Goal: Find specific fact: Find specific fact

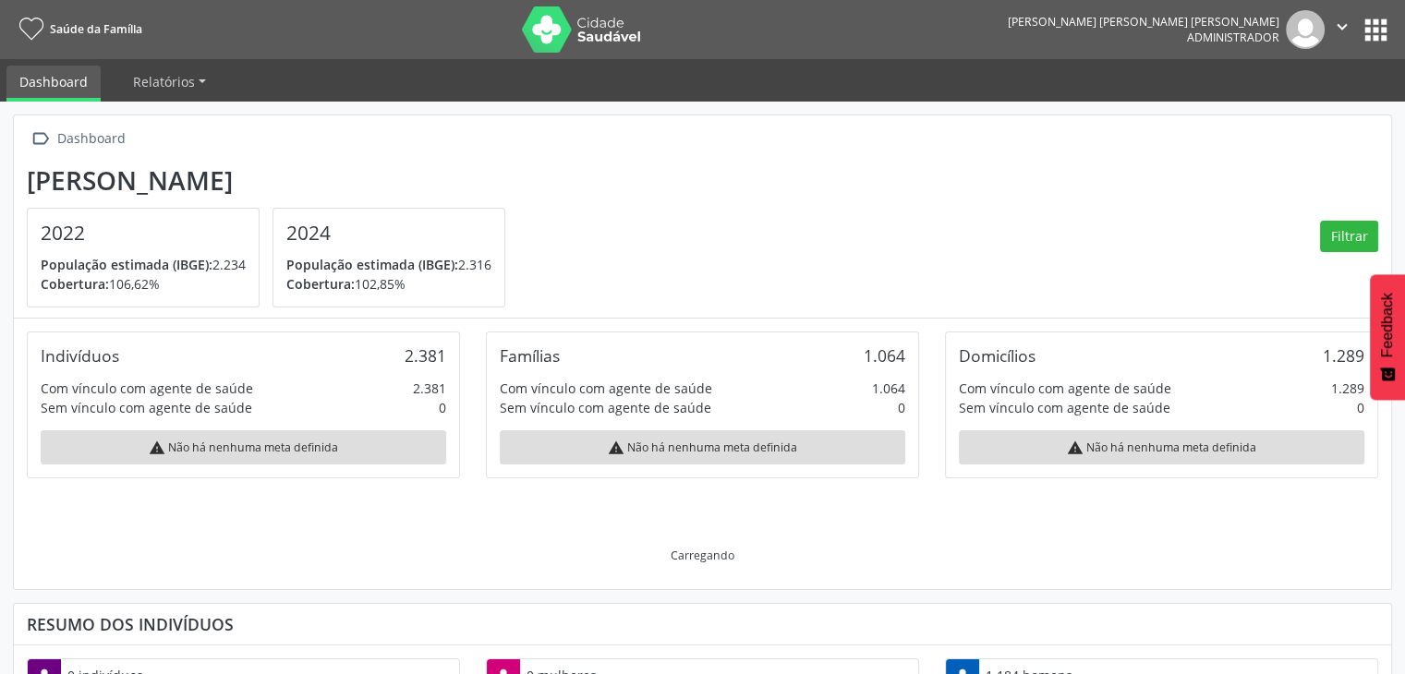
scroll to position [304, 459]
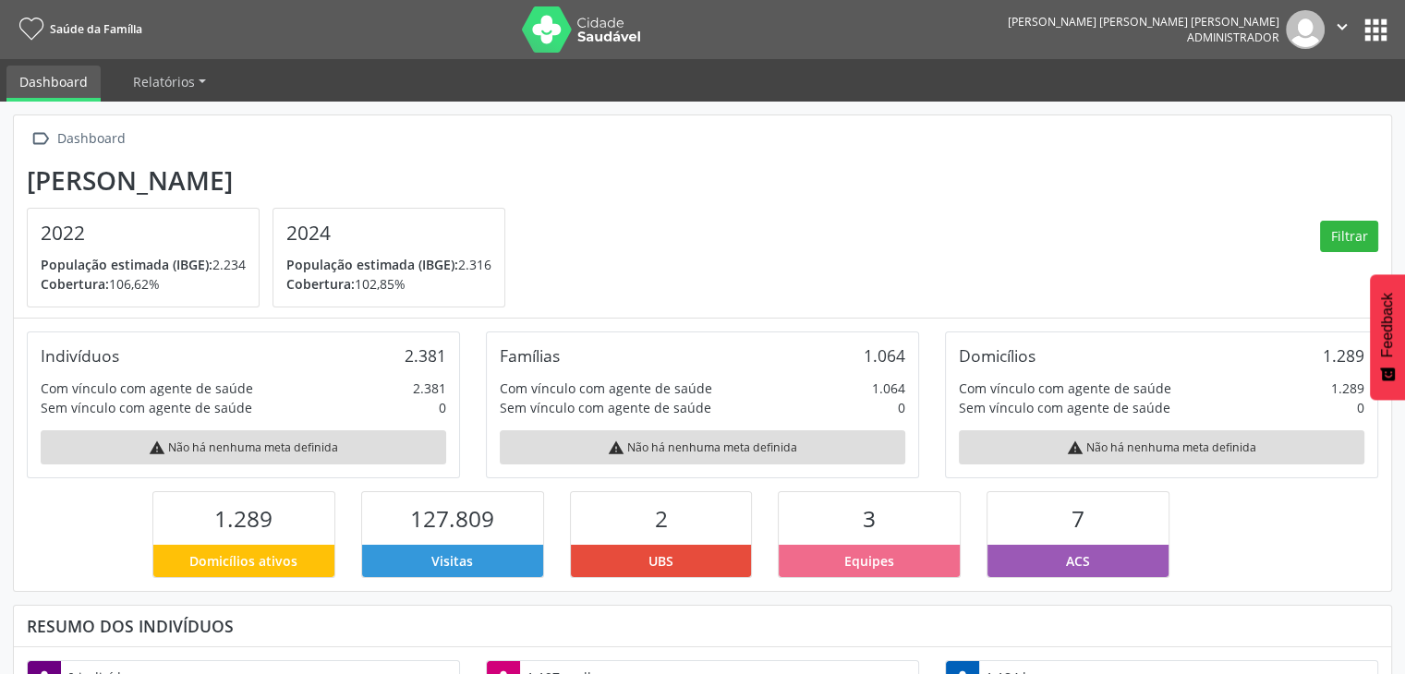
click at [1370, 27] on button "apps" at bounding box center [1375, 30] width 32 height 32
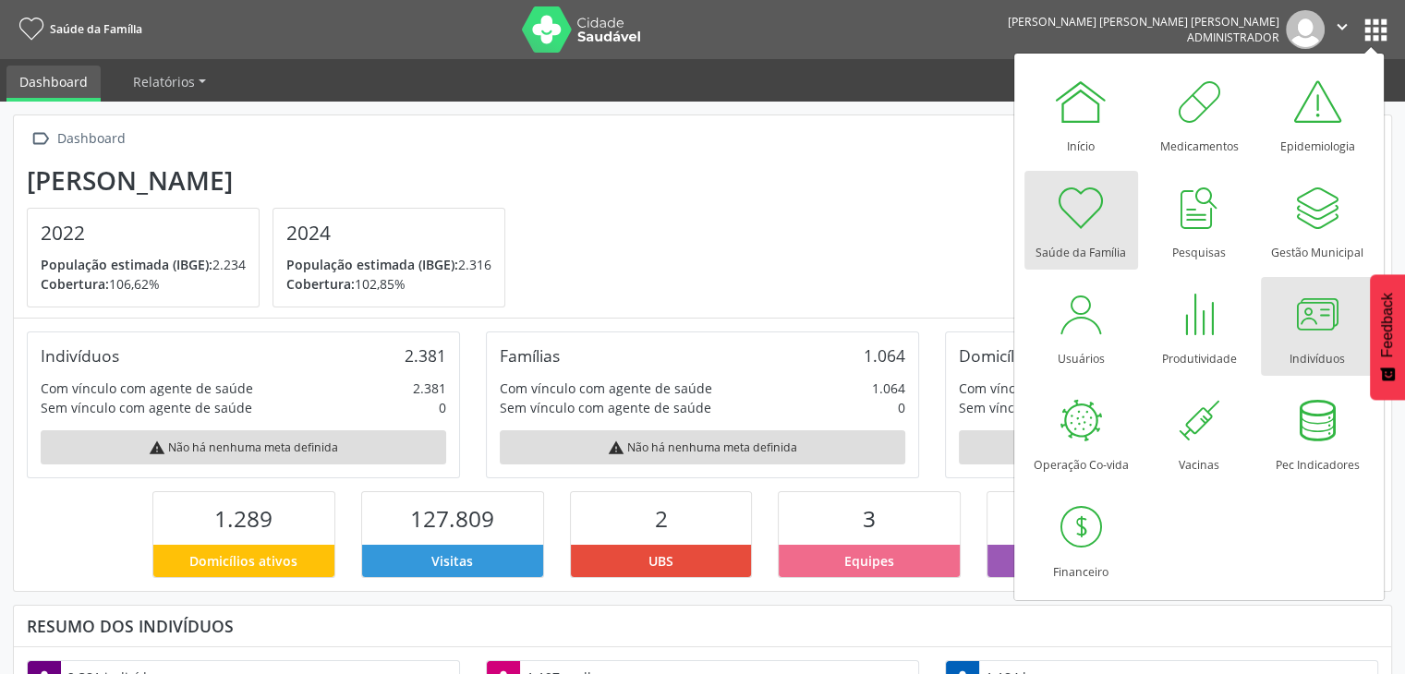
click at [1309, 322] on div at bounding box center [1316, 313] width 55 height 55
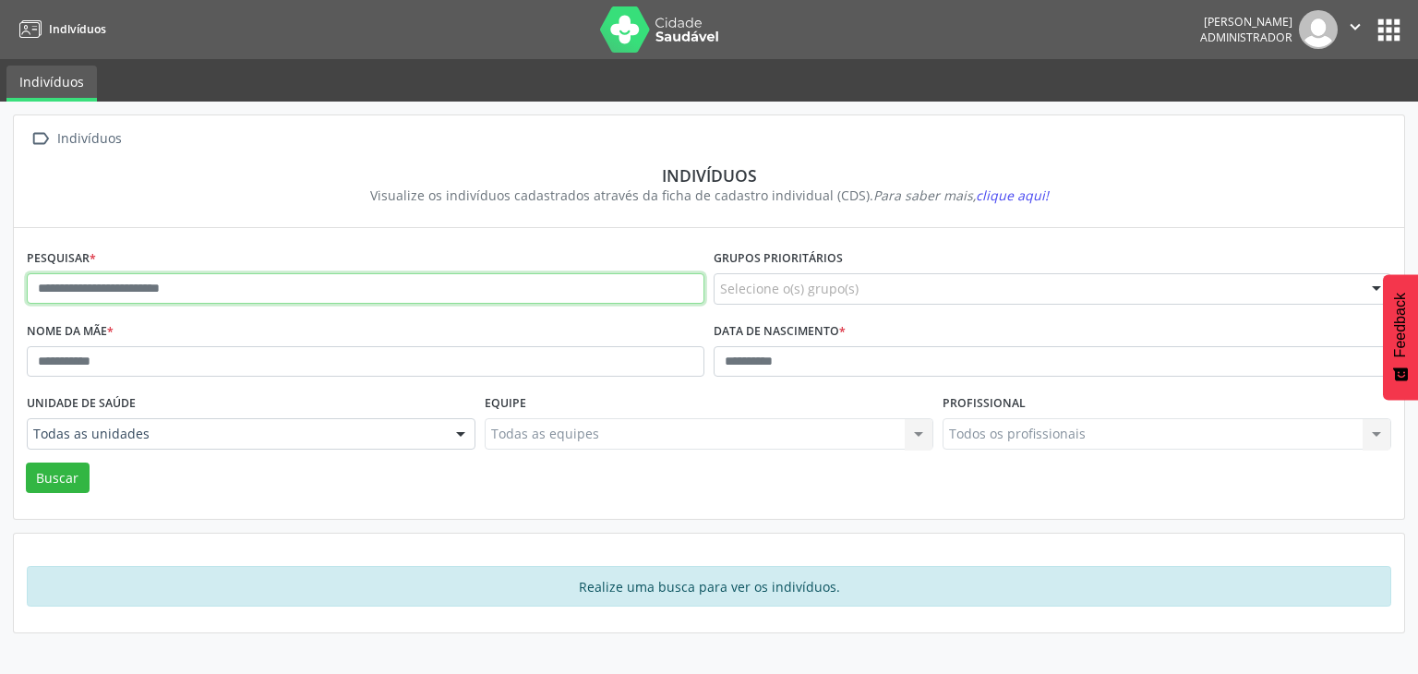
click at [287, 276] on input "text" at bounding box center [366, 288] width 678 height 31
click at [26, 463] on button "Buscar" at bounding box center [58, 478] width 64 height 31
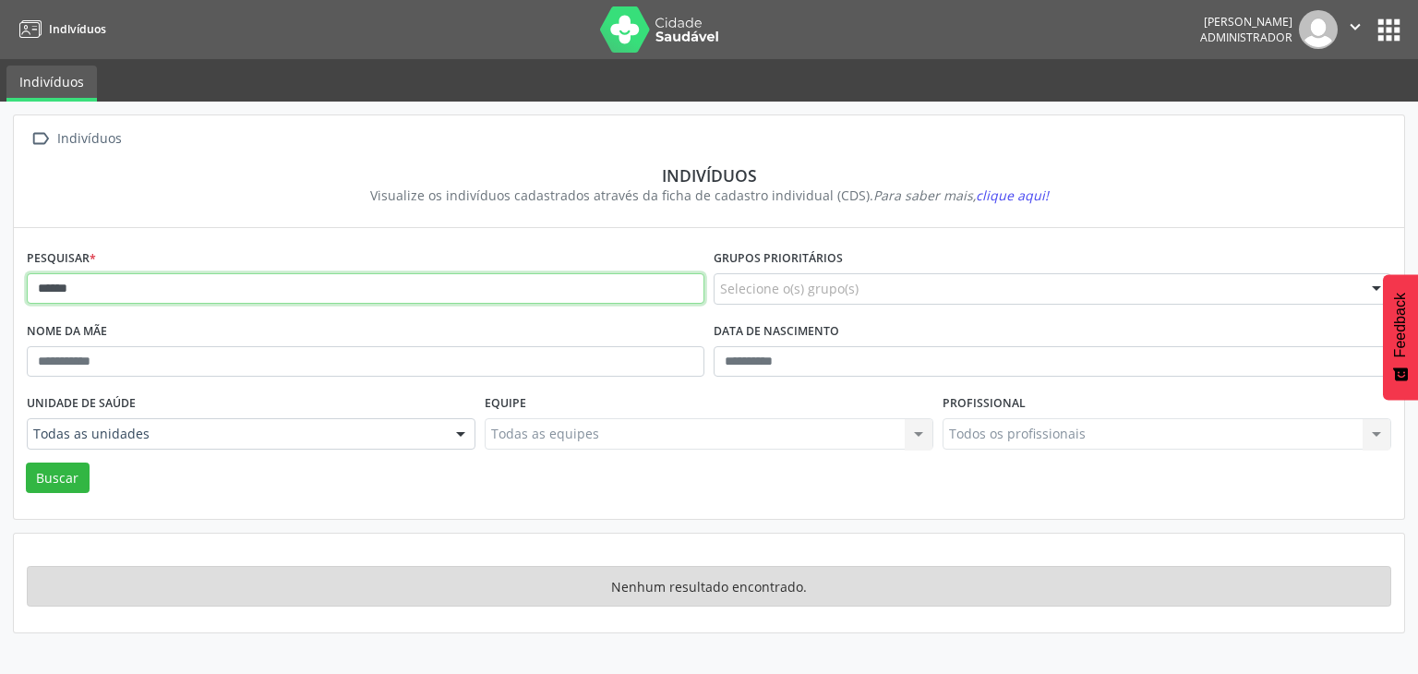
click at [139, 298] on input "******" at bounding box center [366, 288] width 678 height 31
click at [26, 463] on button "Buscar" at bounding box center [58, 478] width 64 height 31
click at [162, 282] on input "******" at bounding box center [366, 288] width 678 height 31
type input "*"
type input "*******"
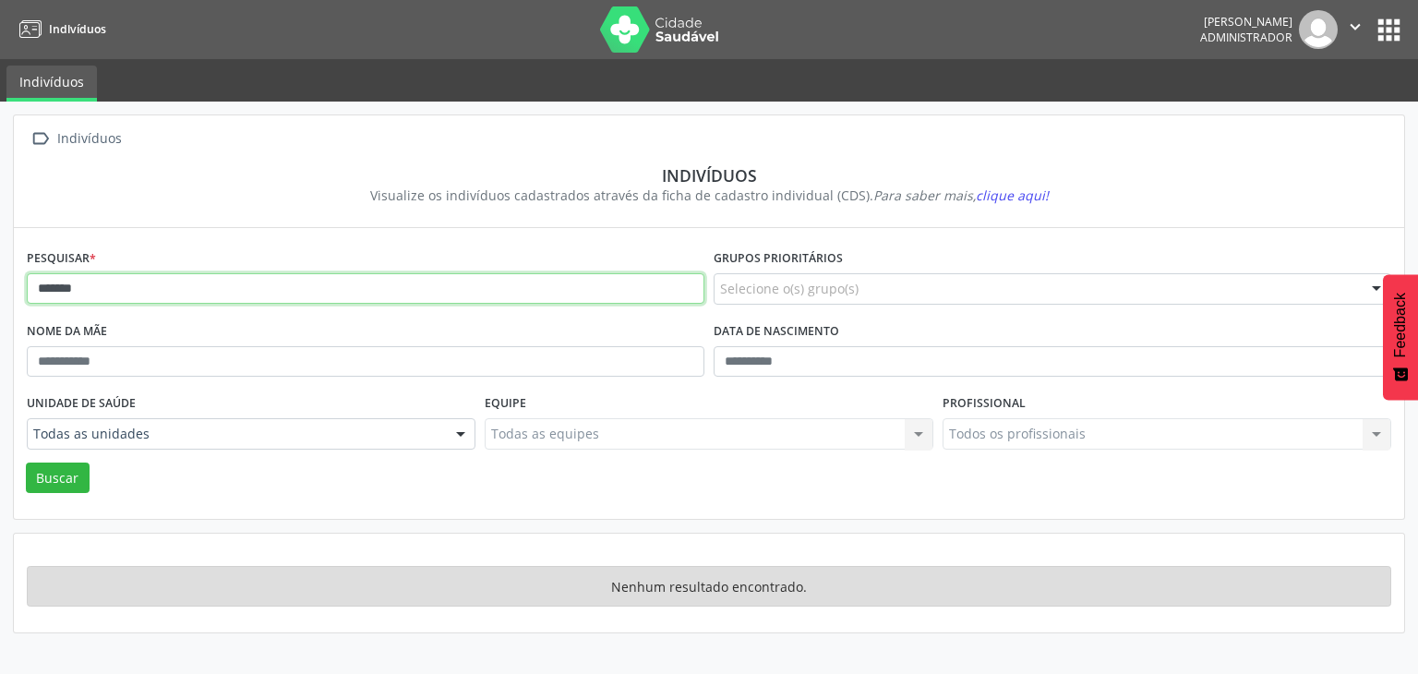
click at [26, 463] on button "Buscar" at bounding box center [58, 478] width 64 height 31
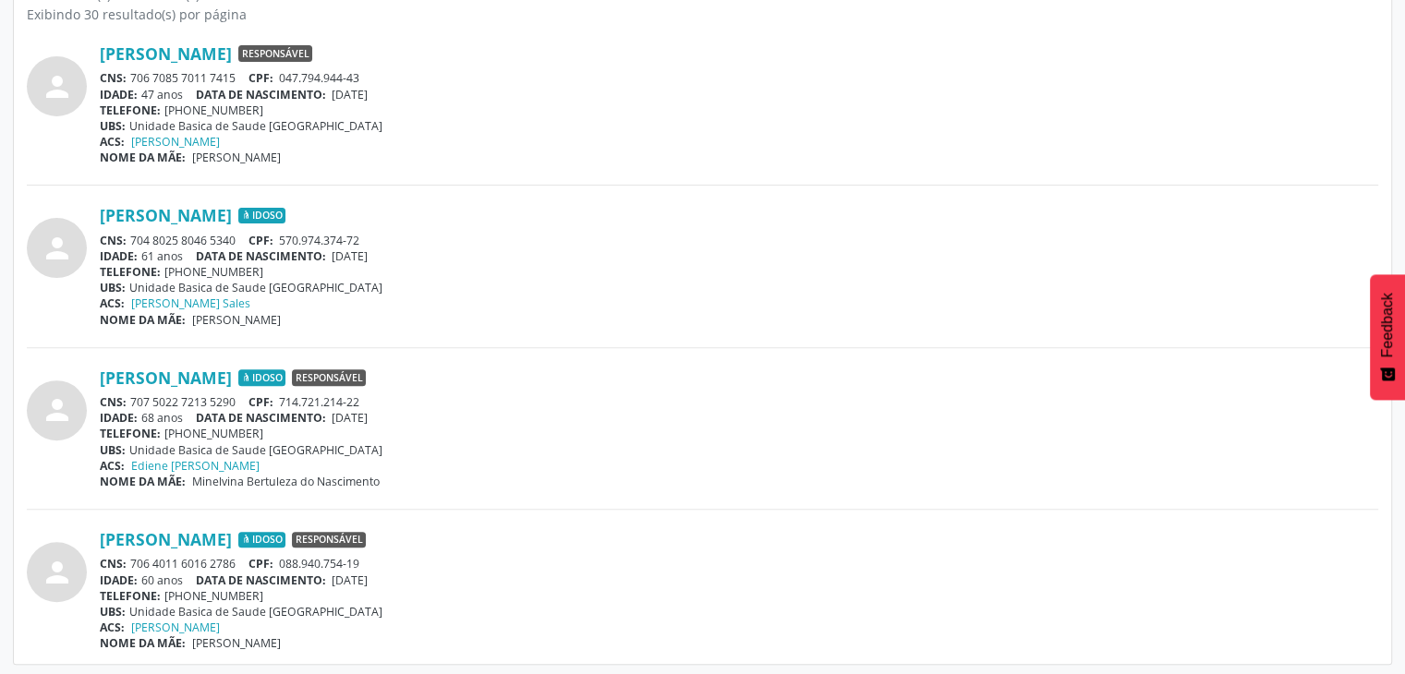
scroll to position [563, 0]
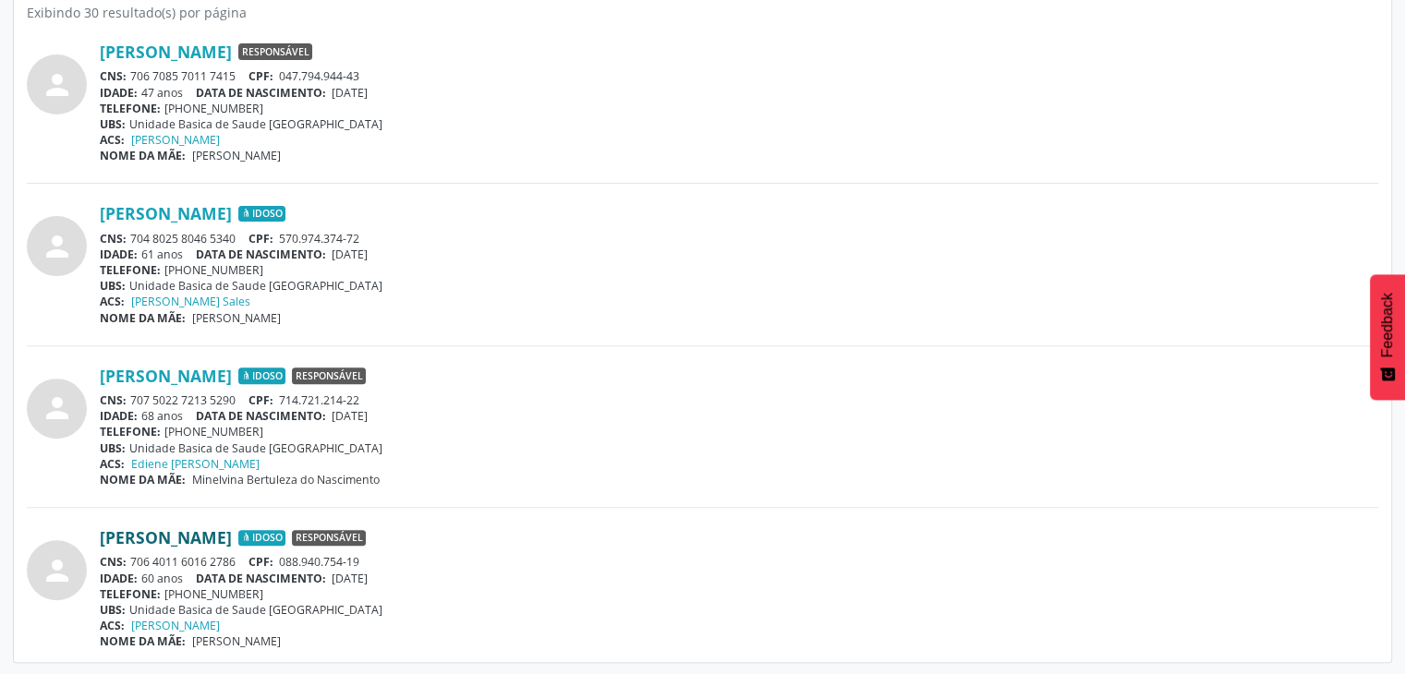
click at [232, 536] on link "[PERSON_NAME]" at bounding box center [166, 537] width 132 height 20
drag, startPoint x: 284, startPoint y: 559, endPoint x: 373, endPoint y: 559, distance: 88.7
click at [373, 559] on div "CNS: 706 4011 6016 2786 CPF: 088.940.754-19" at bounding box center [739, 562] width 1278 height 16
copy span "088.940.754-19"
drag, startPoint x: 131, startPoint y: 559, endPoint x: 236, endPoint y: 561, distance: 105.3
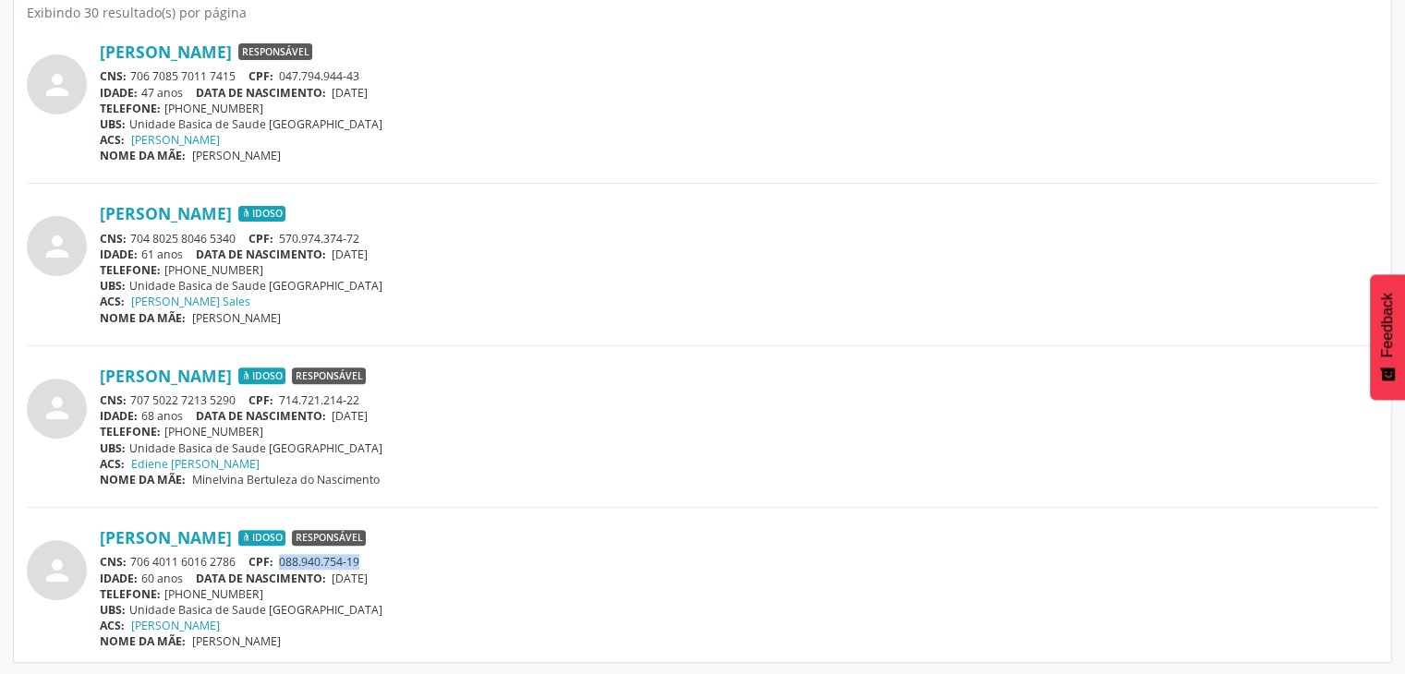
click at [236, 561] on div "CNS: 706 4011 6016 2786 CPF: 088.940.754-19" at bounding box center [739, 562] width 1278 height 16
copy div "706 4011 6016 2786"
click at [218, 537] on link "[PERSON_NAME]" at bounding box center [166, 537] width 132 height 20
click at [561, 456] on div "ACS: [PERSON_NAME]" at bounding box center [739, 464] width 1278 height 16
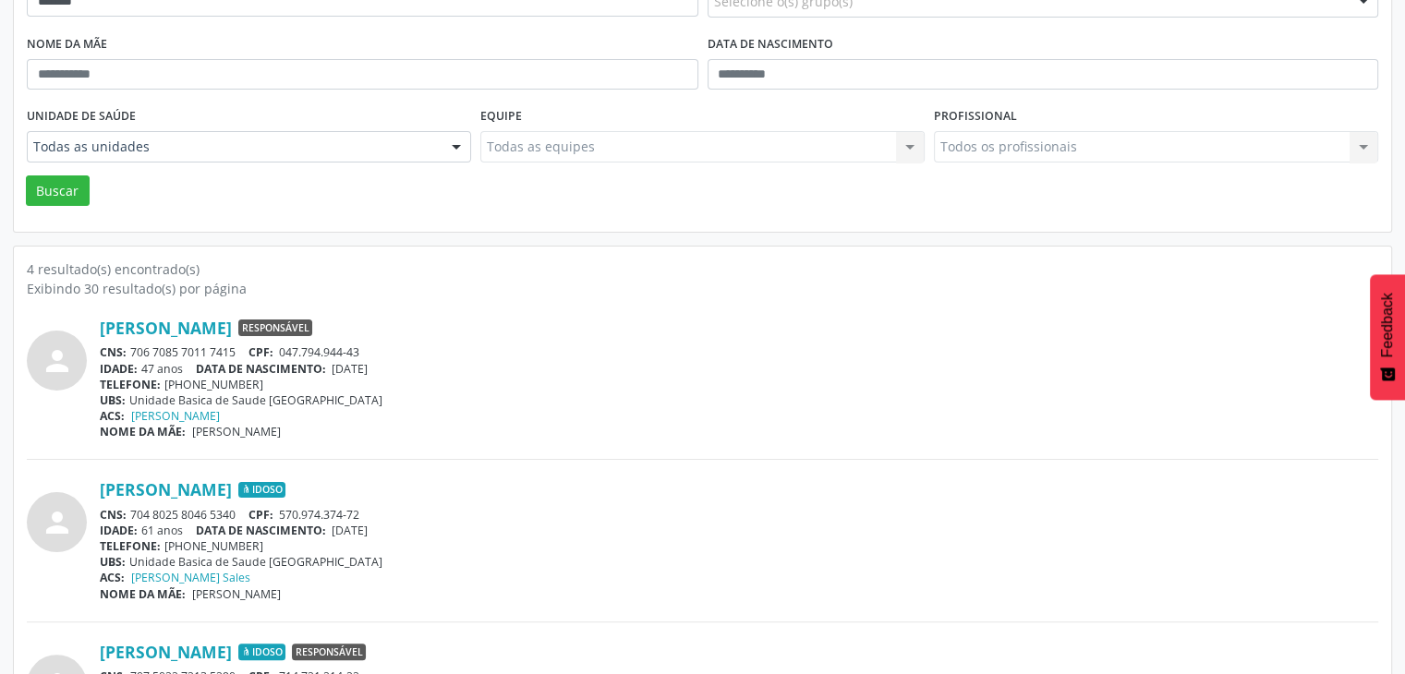
scroll to position [0, 0]
